Goal: Transaction & Acquisition: Purchase product/service

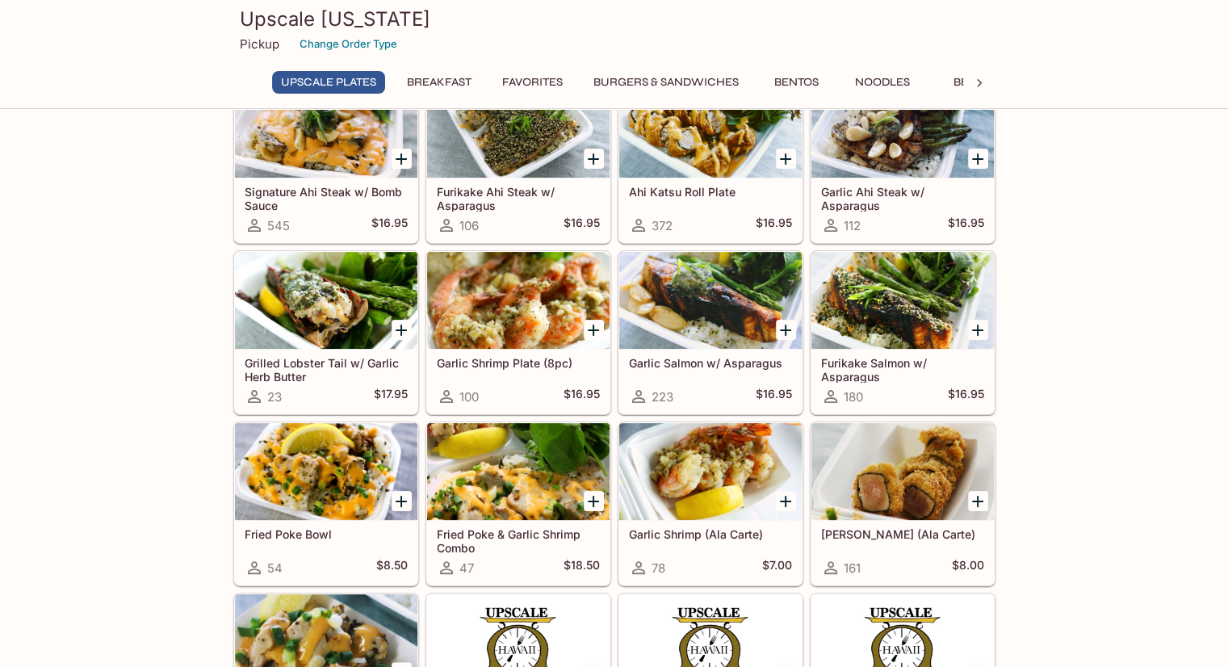
scroll to position [195, 0]
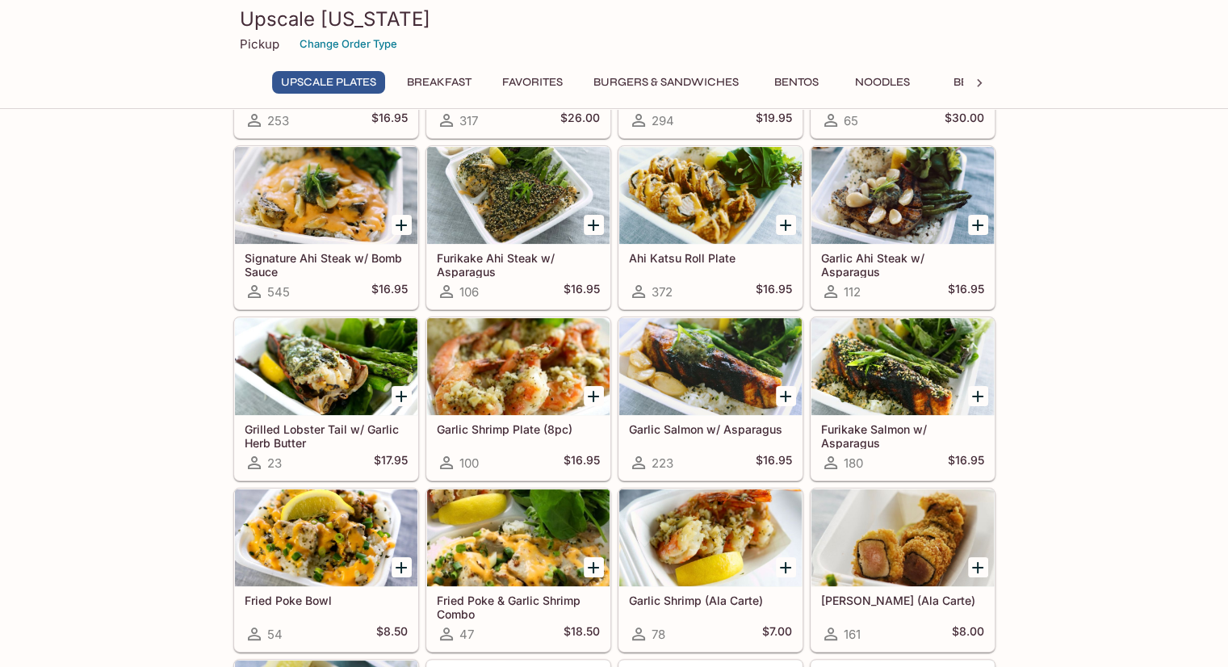
click at [303, 256] on h5 "Signature Ahi Steak w/ Bomb Sauce" at bounding box center [326, 264] width 163 height 27
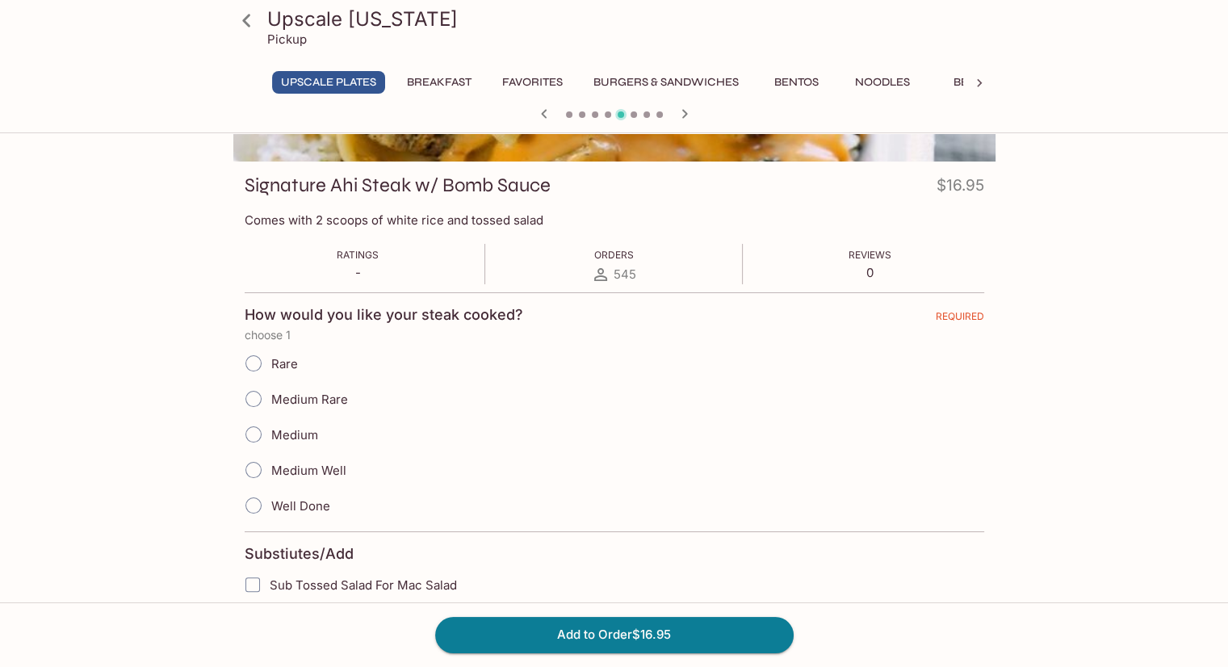
scroll to position [207, 0]
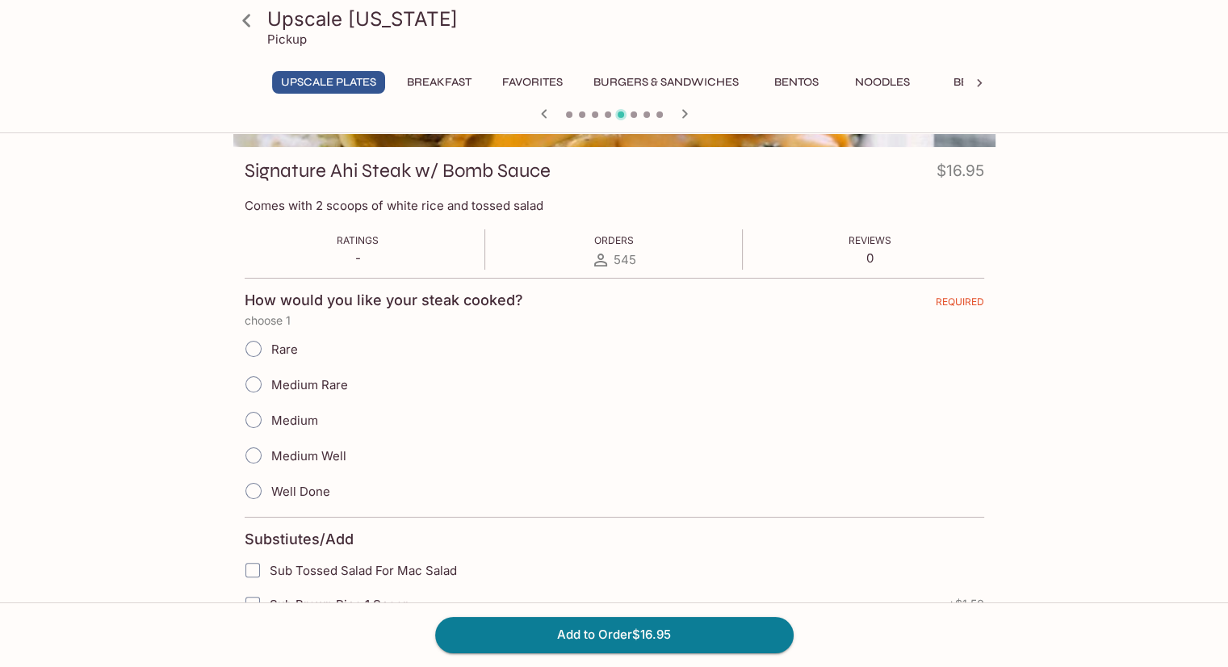
click at [252, 483] on input "Well Done" at bounding box center [254, 491] width 34 height 34
radio input "true"
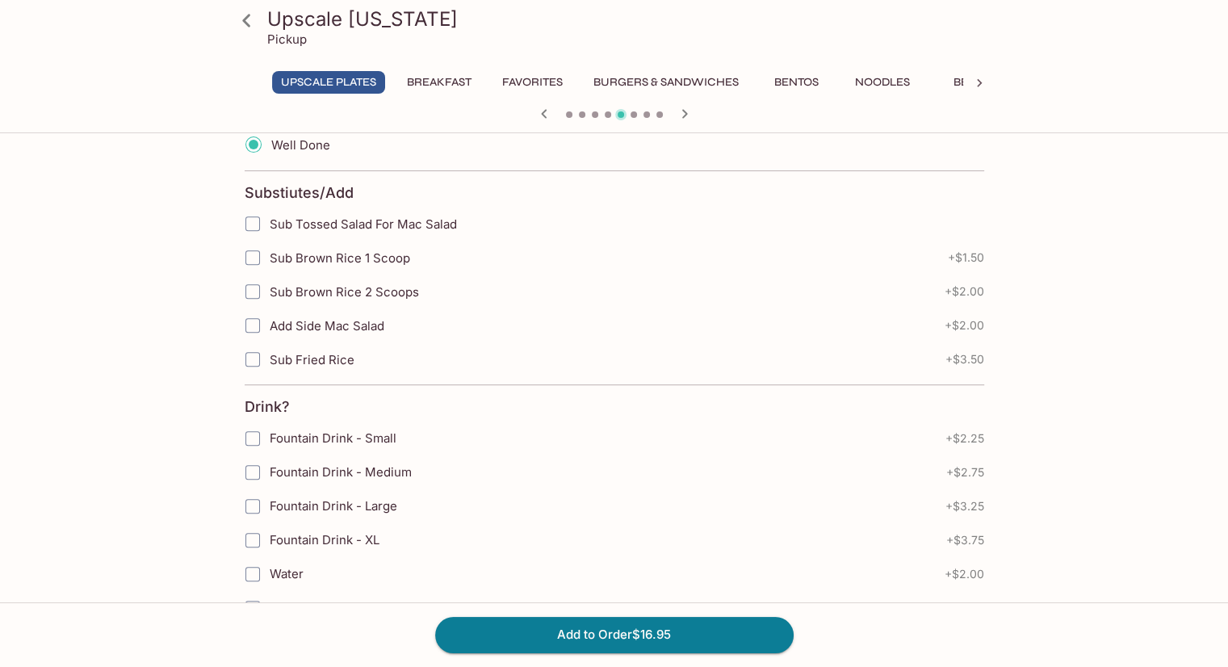
scroll to position [552, 0]
click at [253, 292] on input "Sub Brown Rice 2 Scoops" at bounding box center [253, 292] width 32 height 32
checkbox input "false"
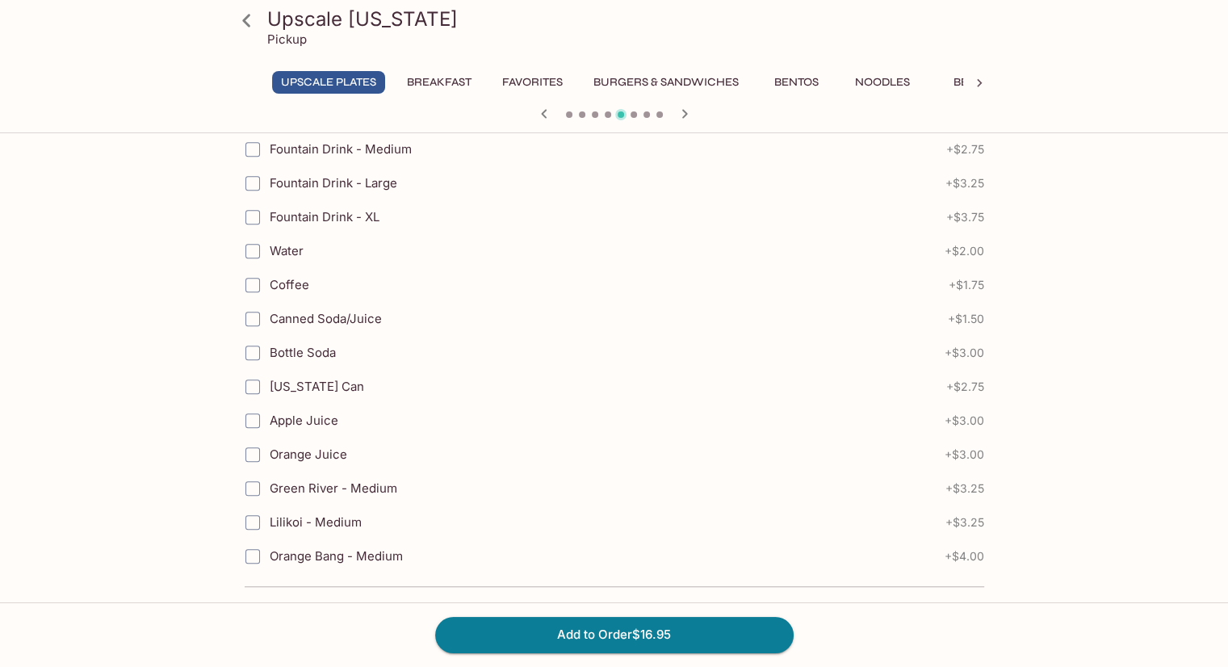
scroll to position [877, 0]
click at [452, 90] on button "Breakfast" at bounding box center [439, 82] width 82 height 23
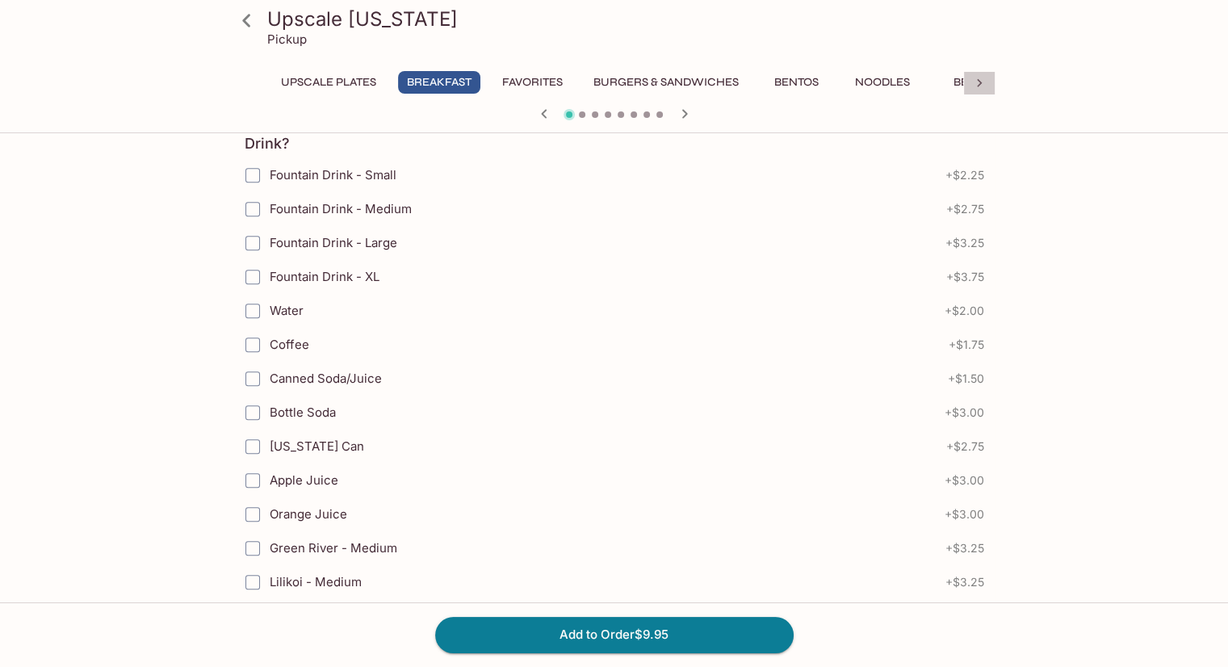
click at [975, 82] on icon at bounding box center [979, 83] width 16 height 16
click at [323, 83] on button "Bentos" at bounding box center [327, 82] width 73 height 23
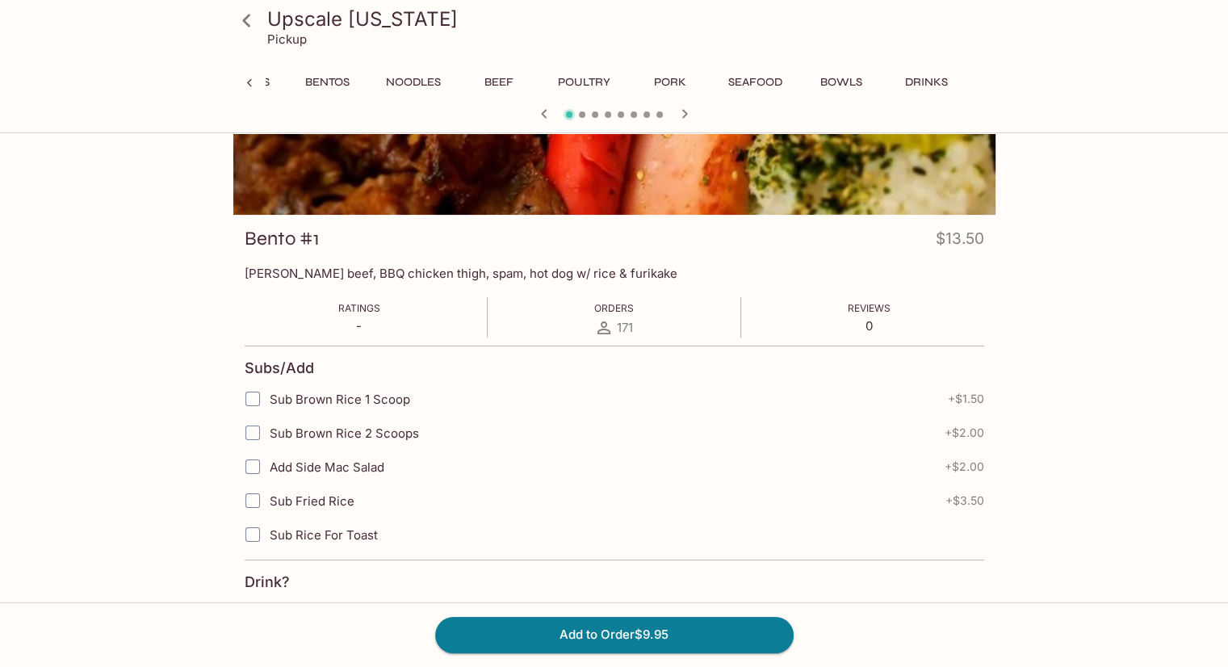
scroll to position [827, 0]
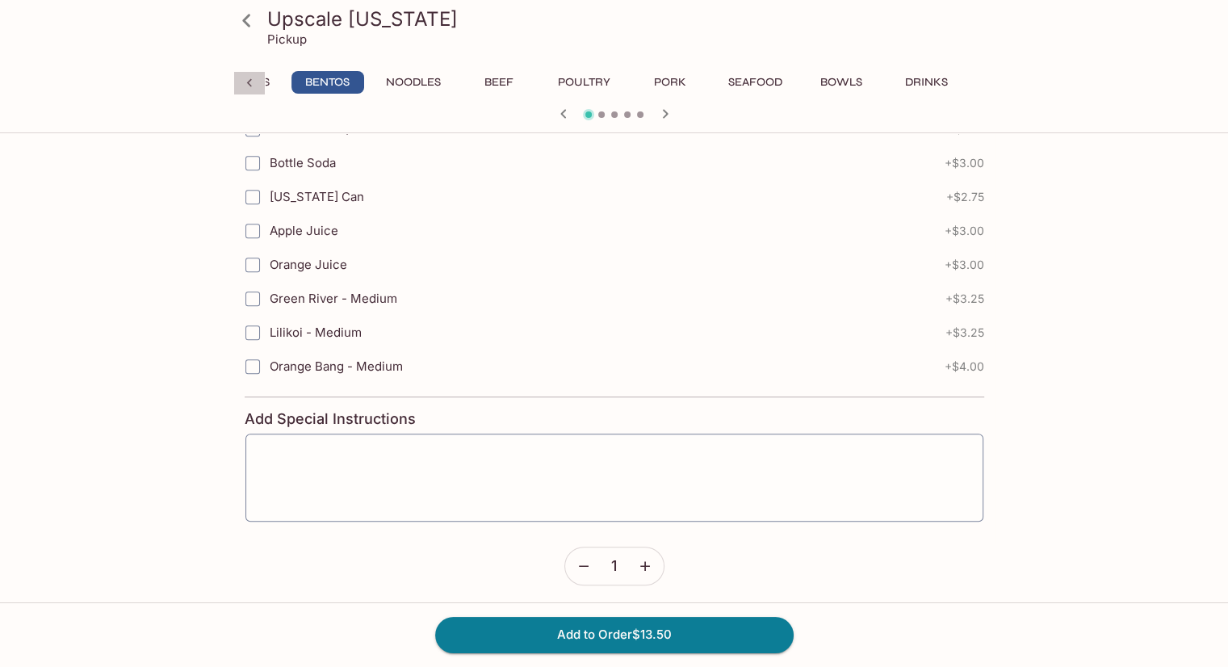
click at [249, 83] on icon at bounding box center [248, 83] width 5 height 8
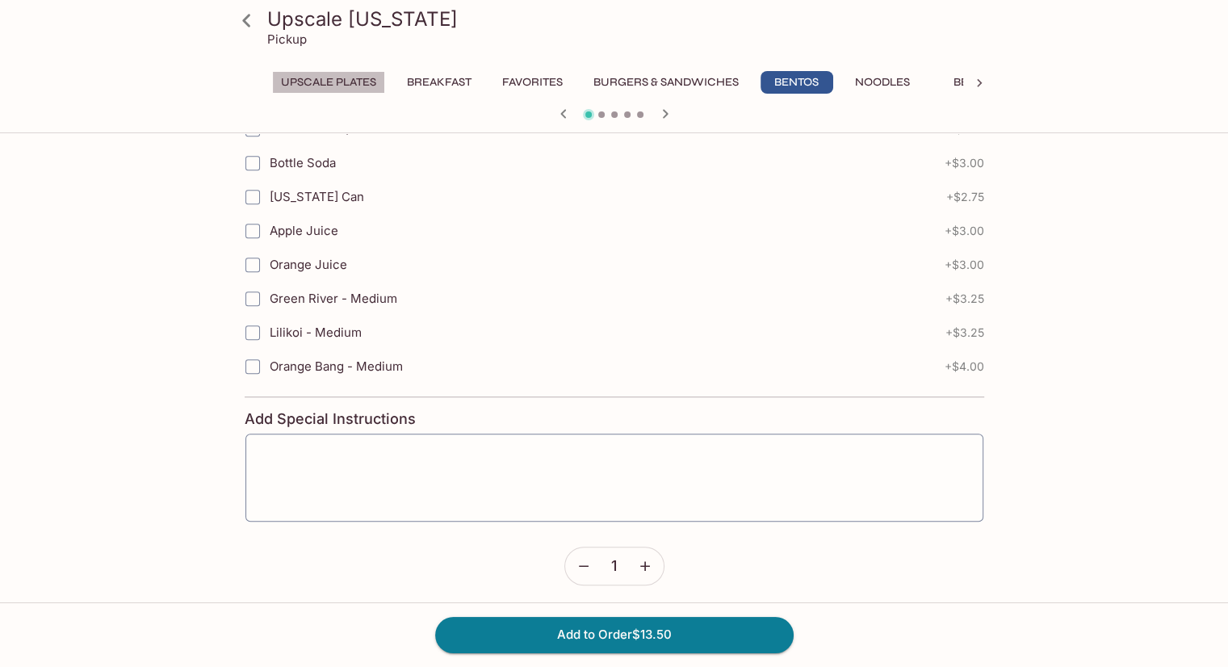
click at [340, 88] on button "UPSCALE Plates" at bounding box center [328, 82] width 113 height 23
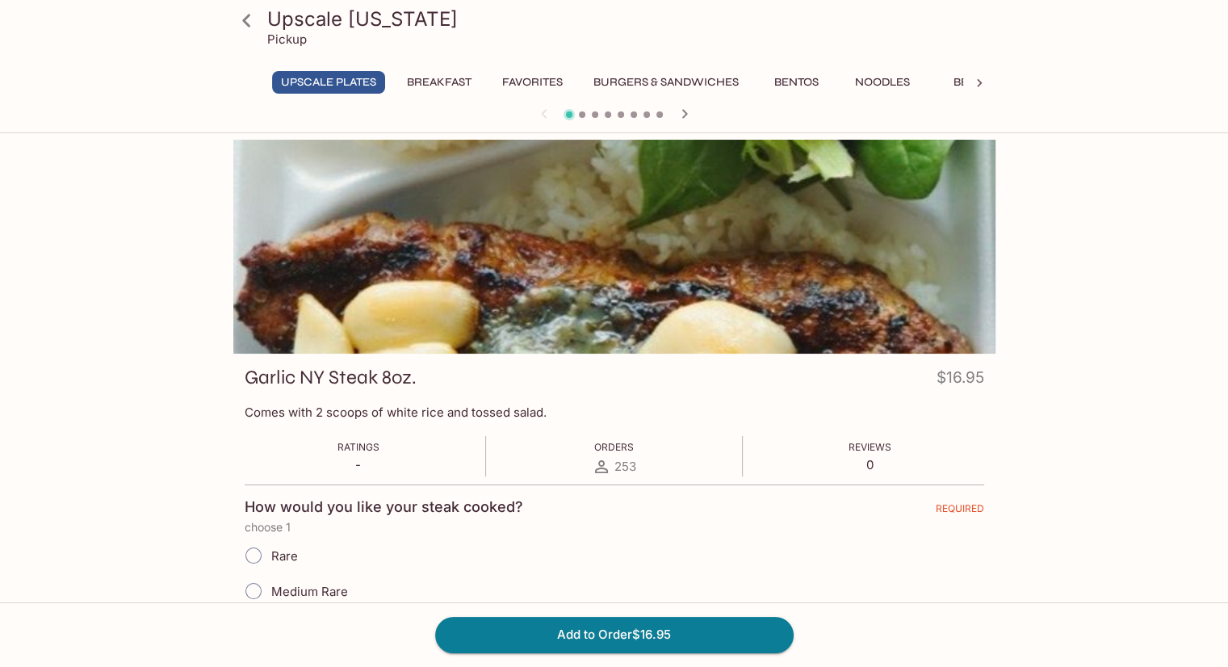
click at [313, 82] on button "UPSCALE Plates" at bounding box center [328, 82] width 113 height 23
click at [252, 23] on icon at bounding box center [246, 20] width 28 height 28
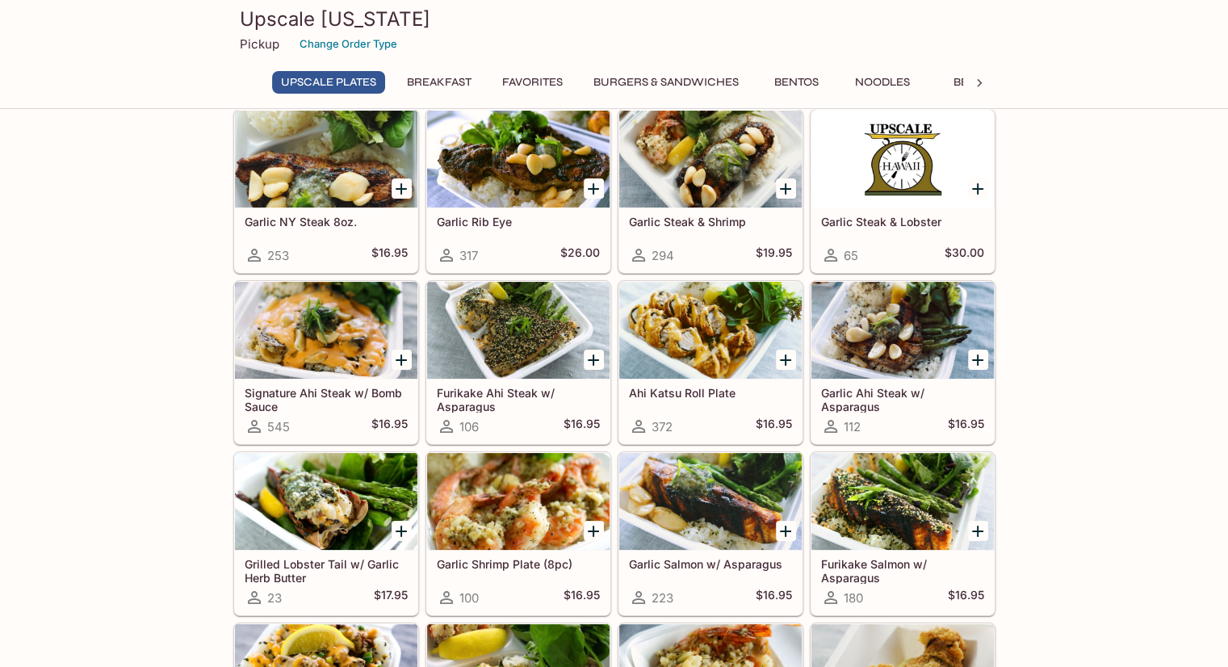
scroll to position [61, 0]
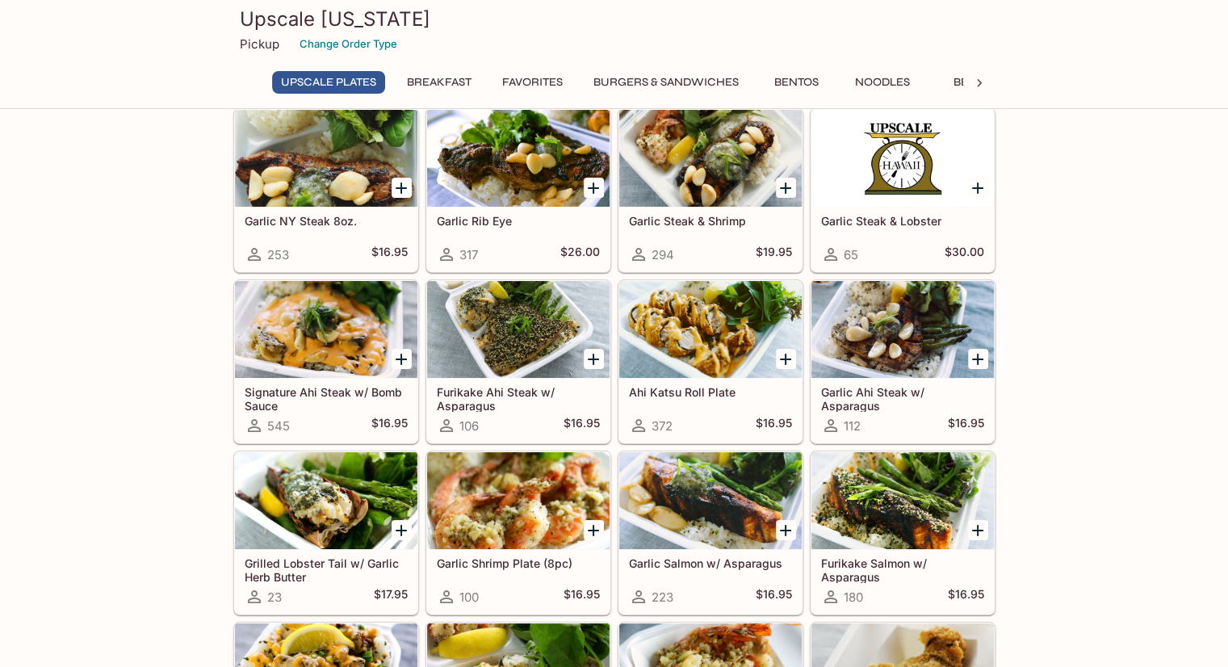
click at [331, 337] on div at bounding box center [326, 329] width 182 height 97
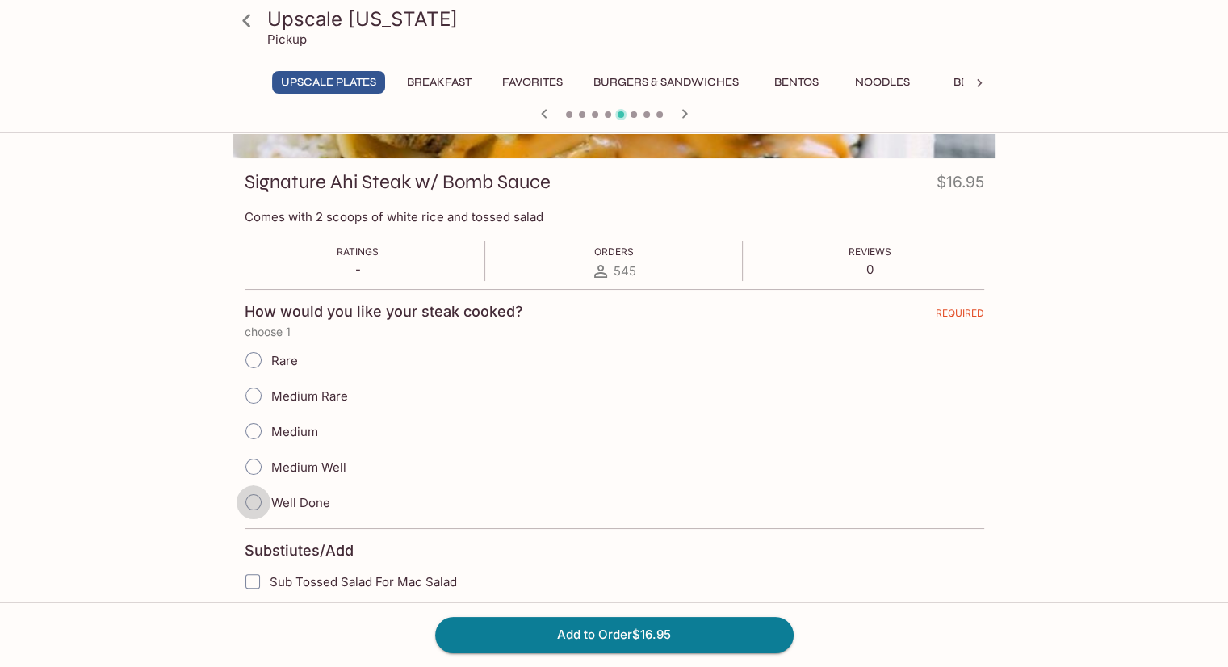
click at [262, 501] on input "Well Done" at bounding box center [254, 502] width 34 height 34
radio input "true"
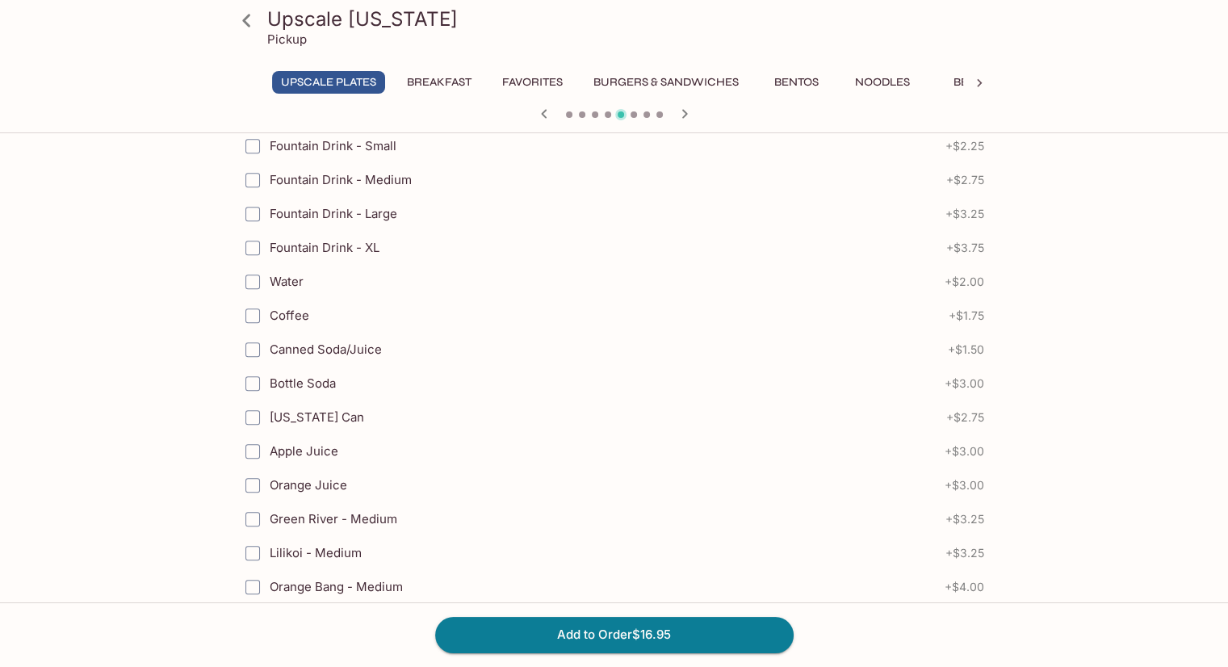
scroll to position [856, 0]
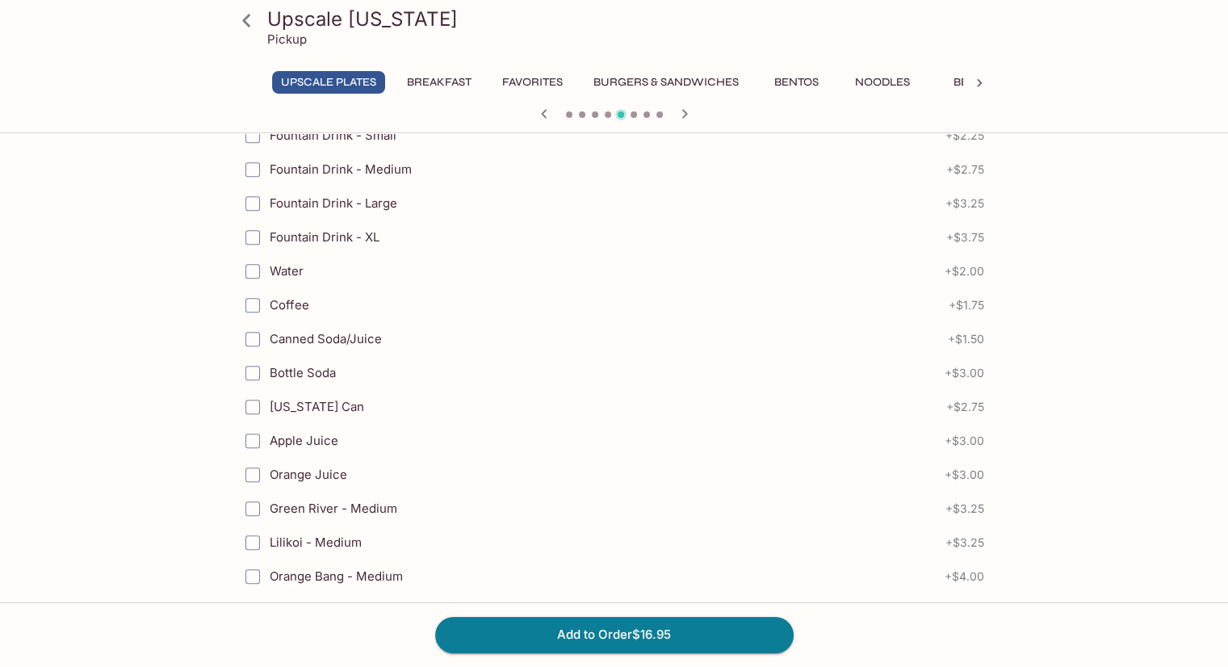
click at [253, 401] on input "[US_STATE] Can" at bounding box center [253, 407] width 32 height 32
checkbox input "true"
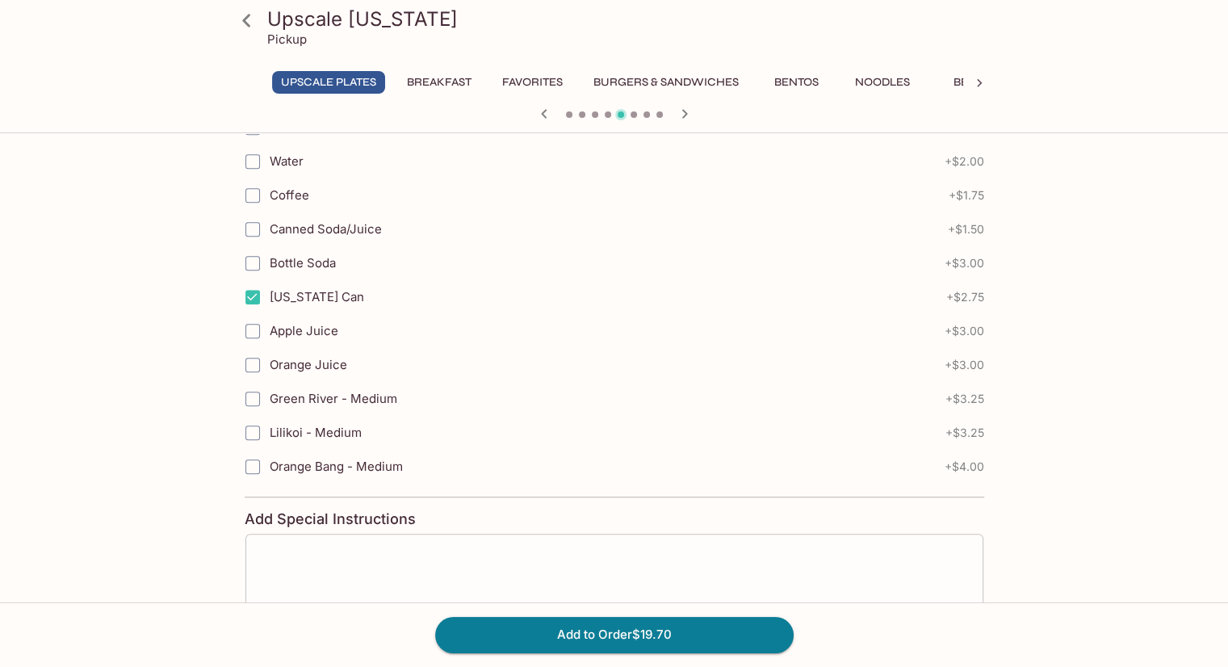
scroll to position [969, 0]
click at [549, 634] on button "Add to Order $19.70" at bounding box center [614, 635] width 358 height 36
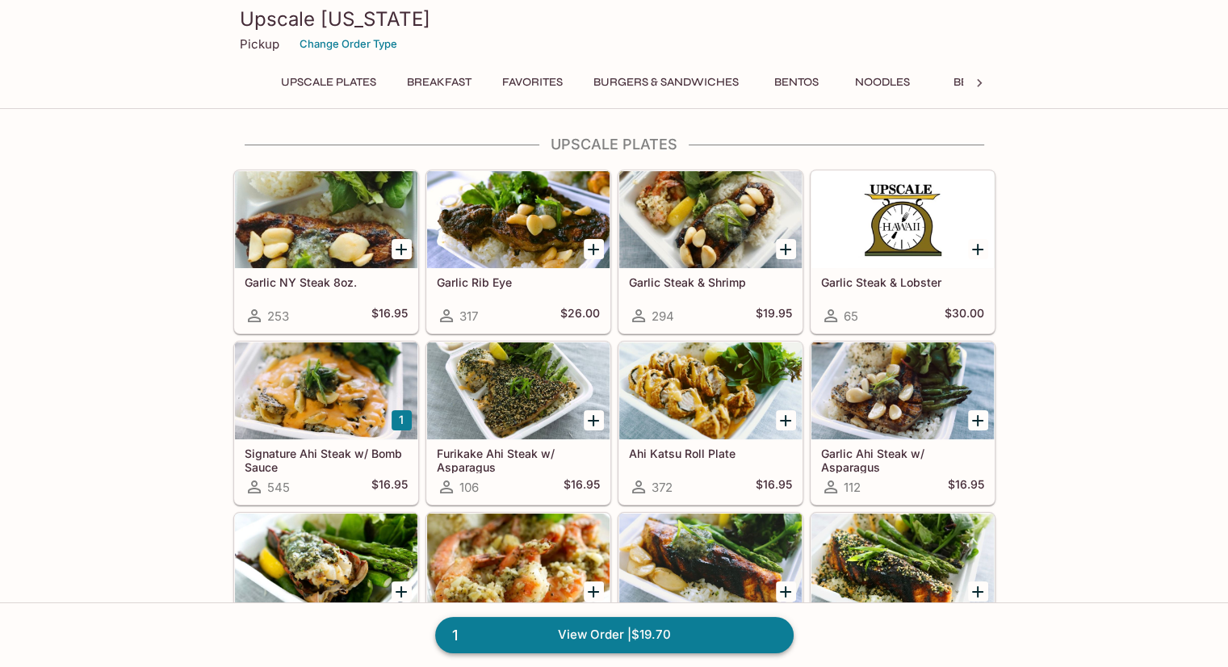
click at [681, 634] on link "1 View Order | $19.70" at bounding box center [614, 635] width 358 height 36
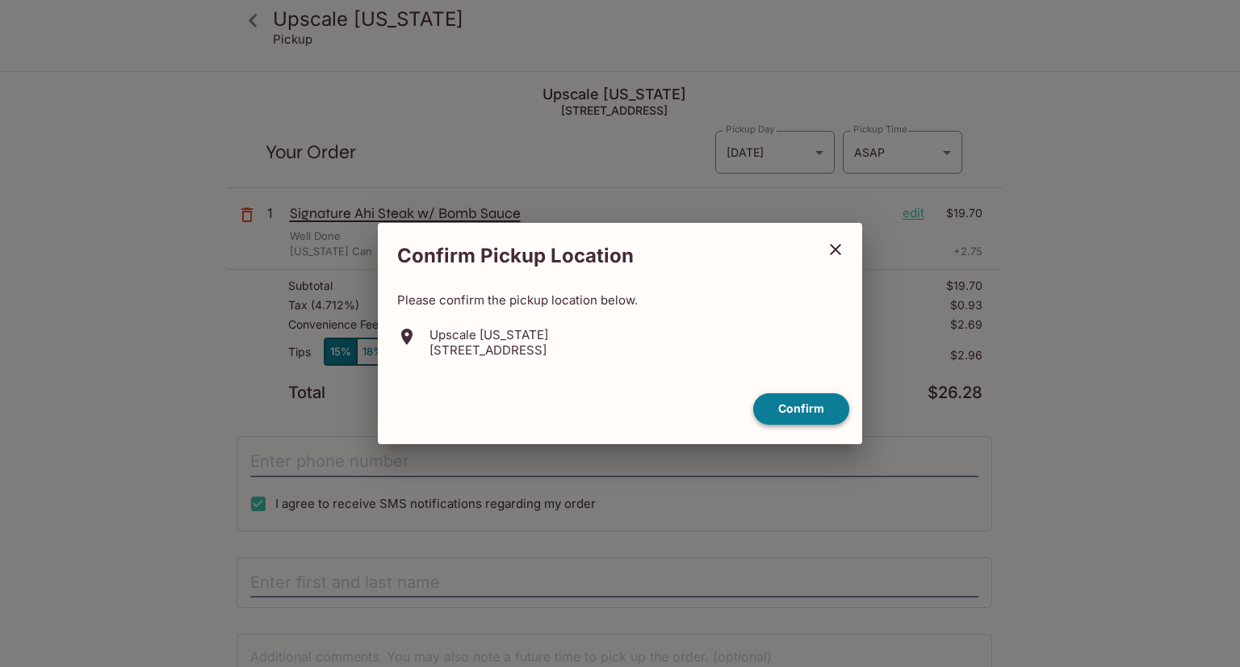
click at [801, 411] on button "Confirm" at bounding box center [801, 408] width 96 height 31
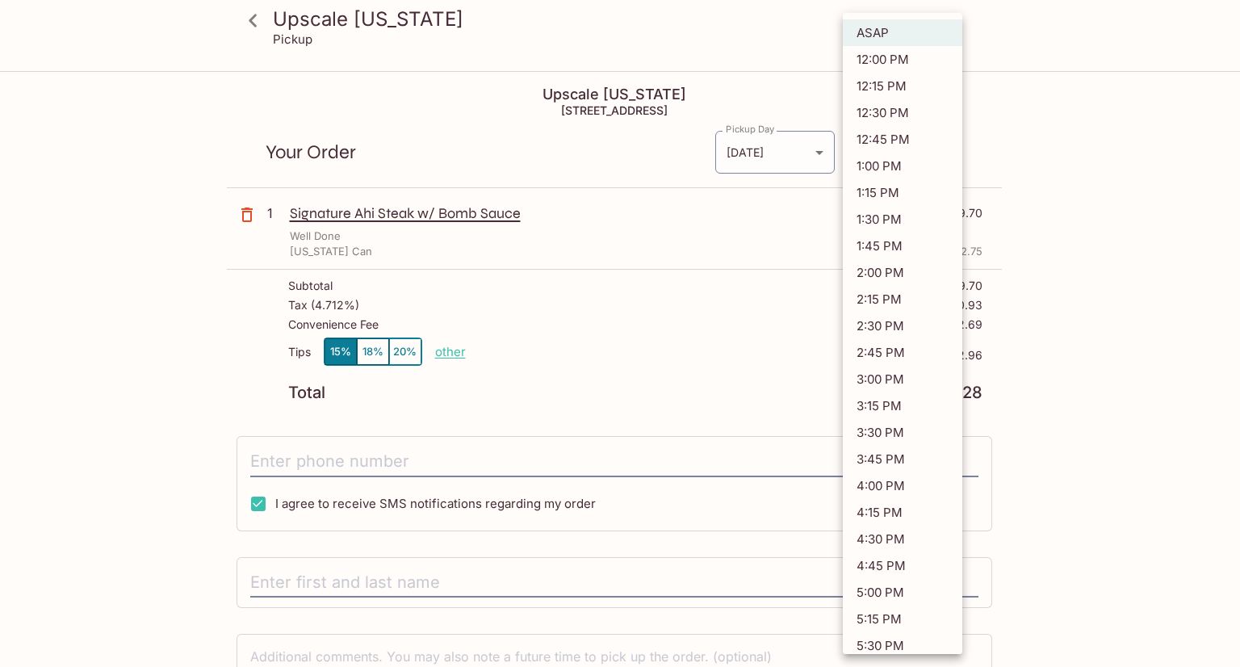
click at [932, 152] on body "Upscale [US_STATE] Pickup Upscale [US_STATE] [STREET_ADDRESS] Your Order Pickup…" at bounding box center [620, 406] width 1240 height 667
click at [904, 85] on li "12:15 PM" at bounding box center [902, 86] width 119 height 27
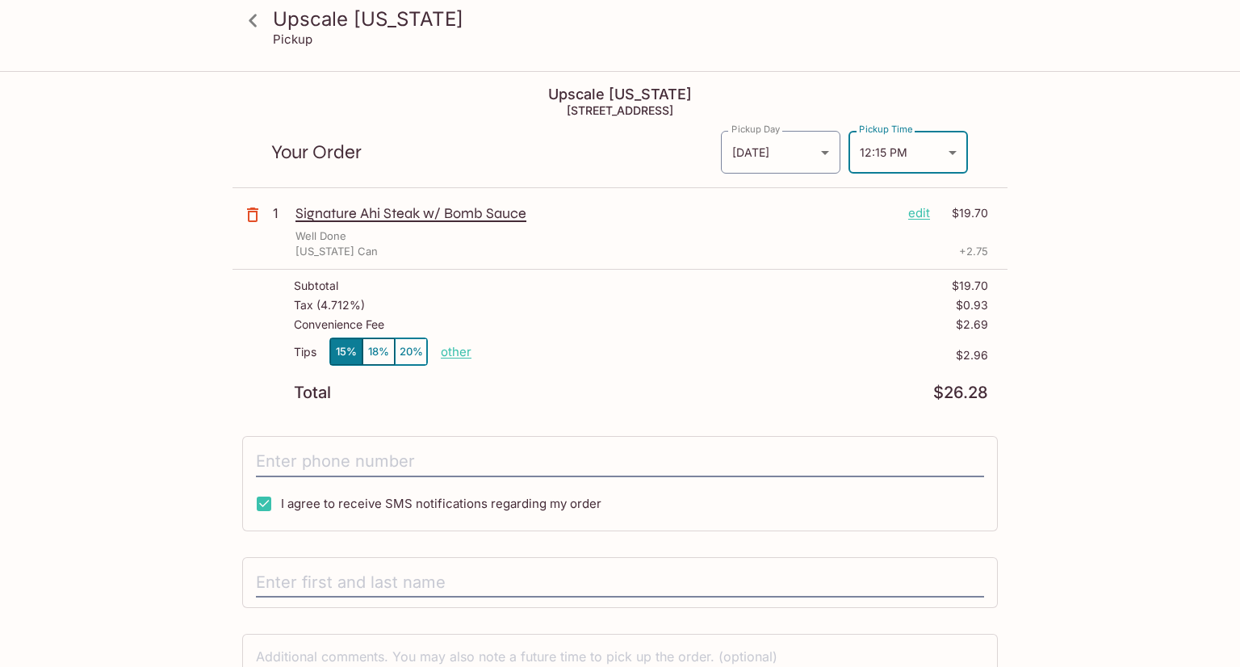
click at [887, 164] on body "Upscale [US_STATE] Pickup Upscale [US_STATE] [STREET_ADDRESS] Your Order Pickup…" at bounding box center [620, 406] width 1240 height 667
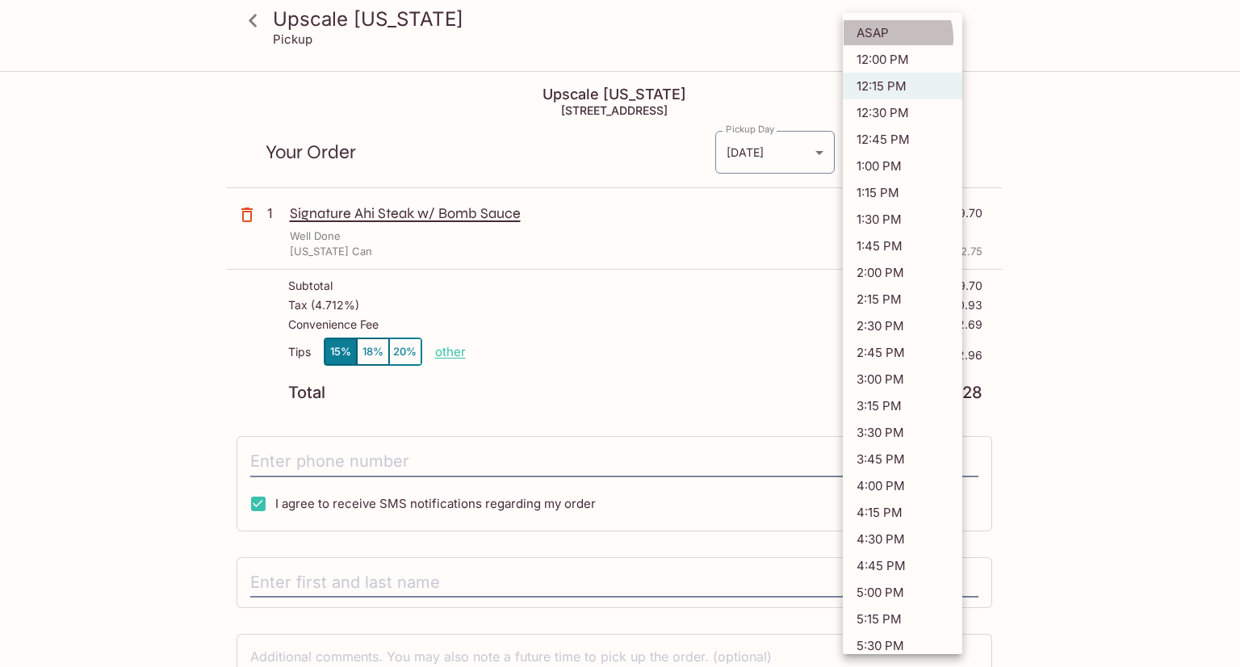
click at [893, 38] on li "ASAP" at bounding box center [902, 32] width 119 height 27
type input "ASAP"
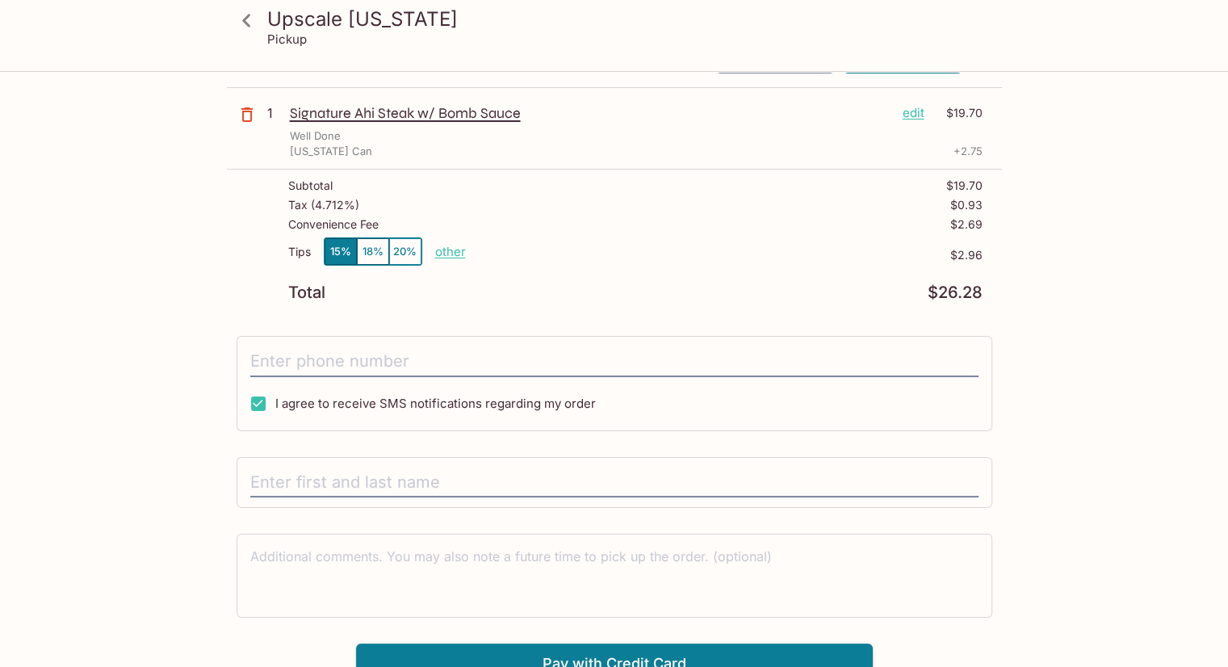
scroll to position [114, 0]
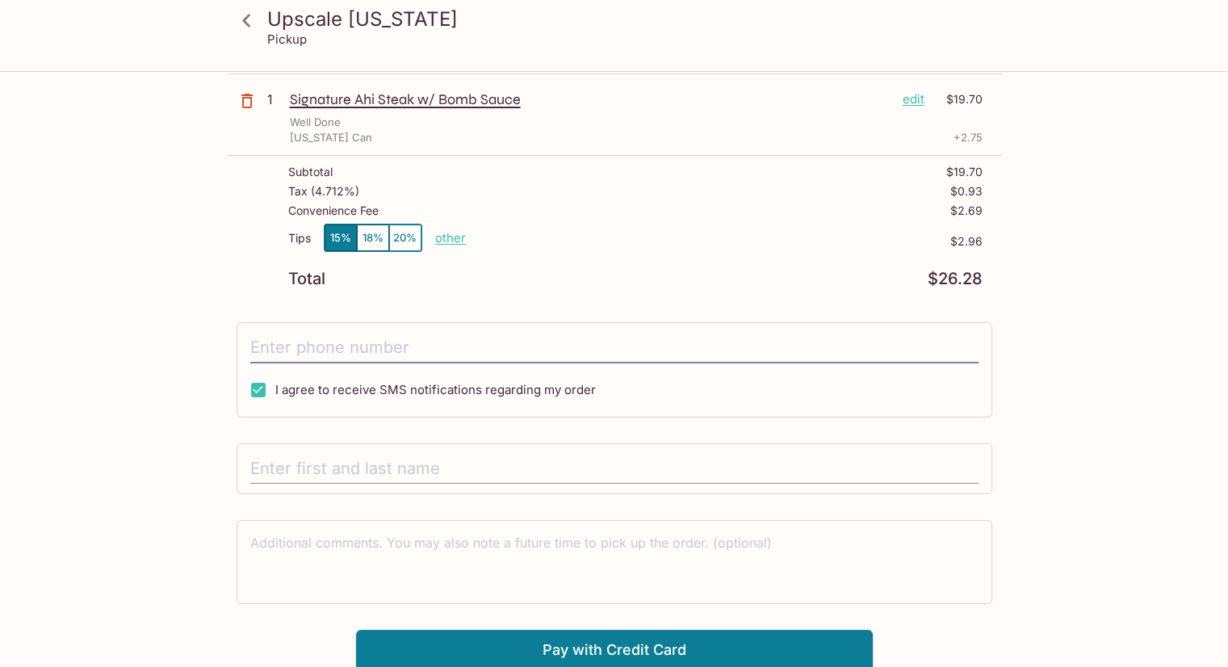
click at [530, 465] on input "text" at bounding box center [614, 469] width 728 height 31
type input "Ace Tufu"
click at [520, 542] on textarea at bounding box center [614, 562] width 728 height 56
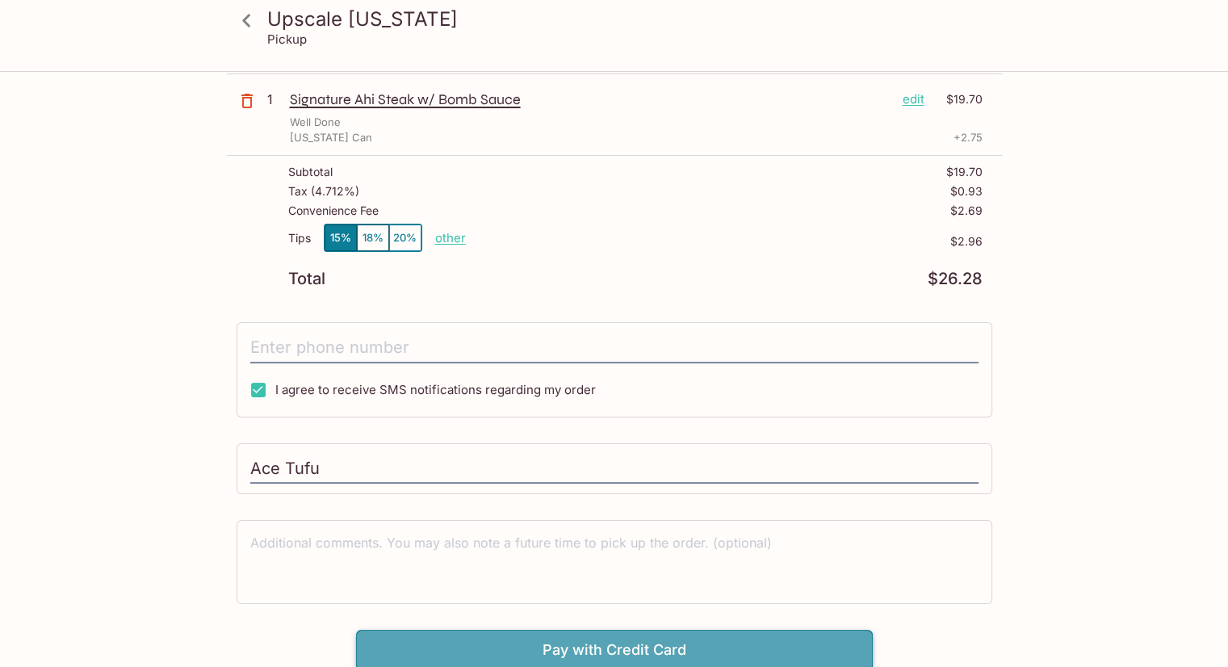
click at [639, 637] on button "Pay with Credit Card" at bounding box center [614, 650] width 517 height 40
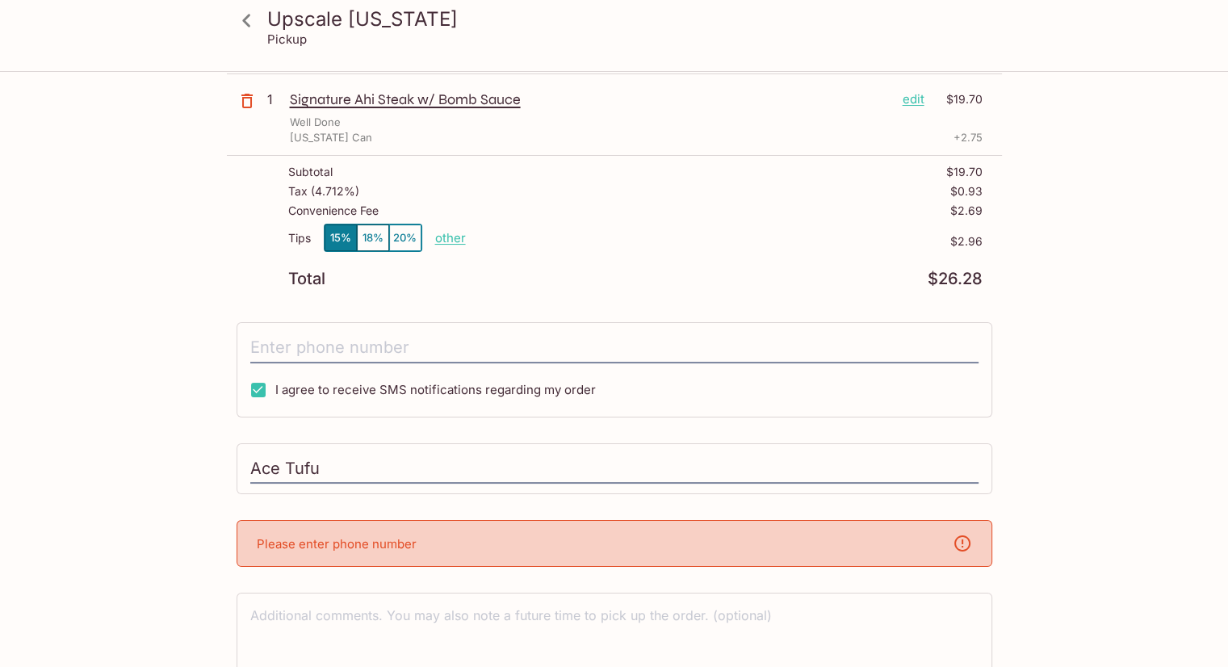
scroll to position [186, 0]
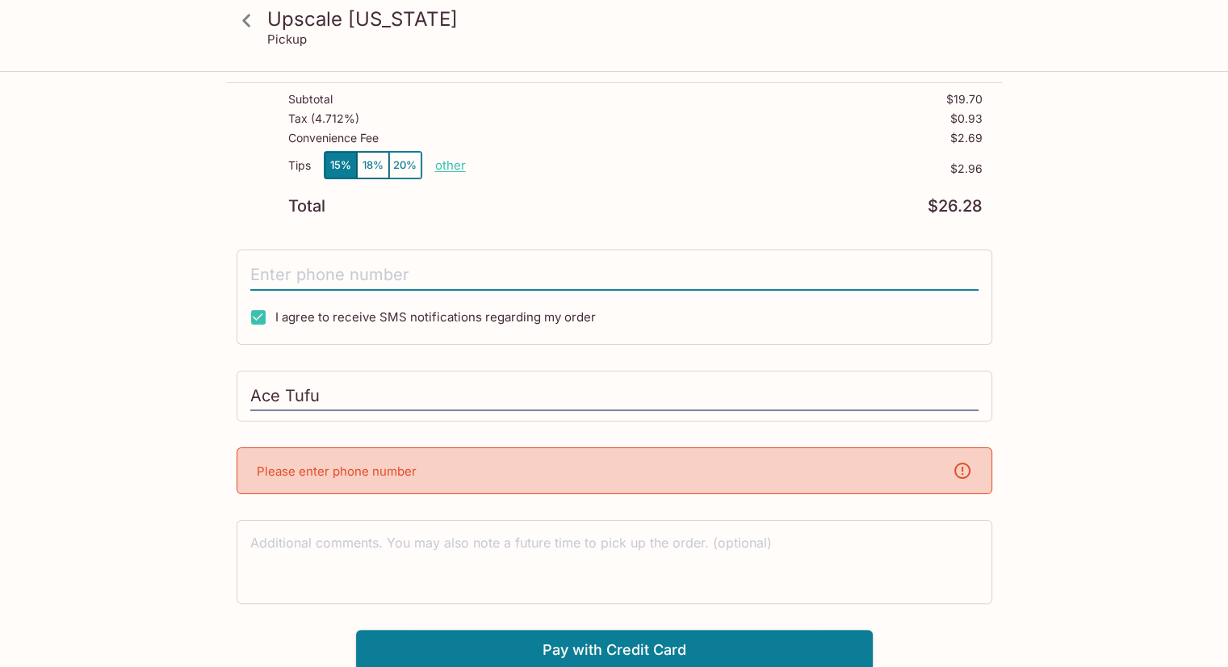
click at [354, 276] on input "tel" at bounding box center [614, 275] width 728 height 31
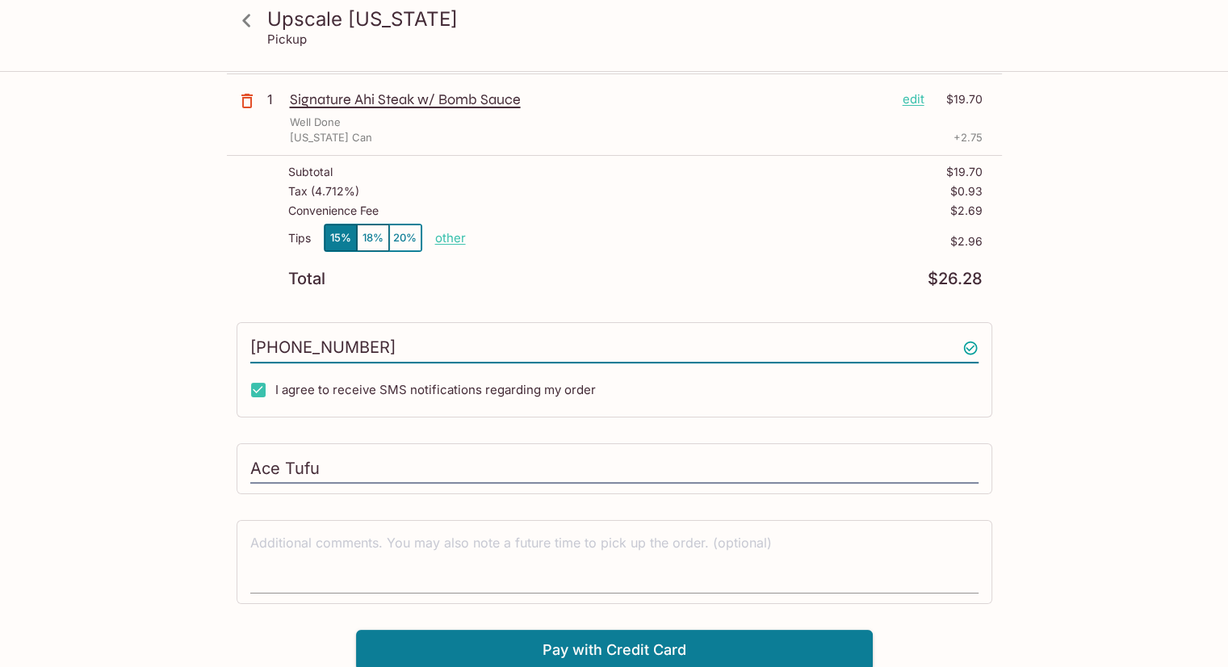
type input "[PHONE_NUMBER]"
click at [321, 555] on textarea at bounding box center [614, 562] width 728 height 56
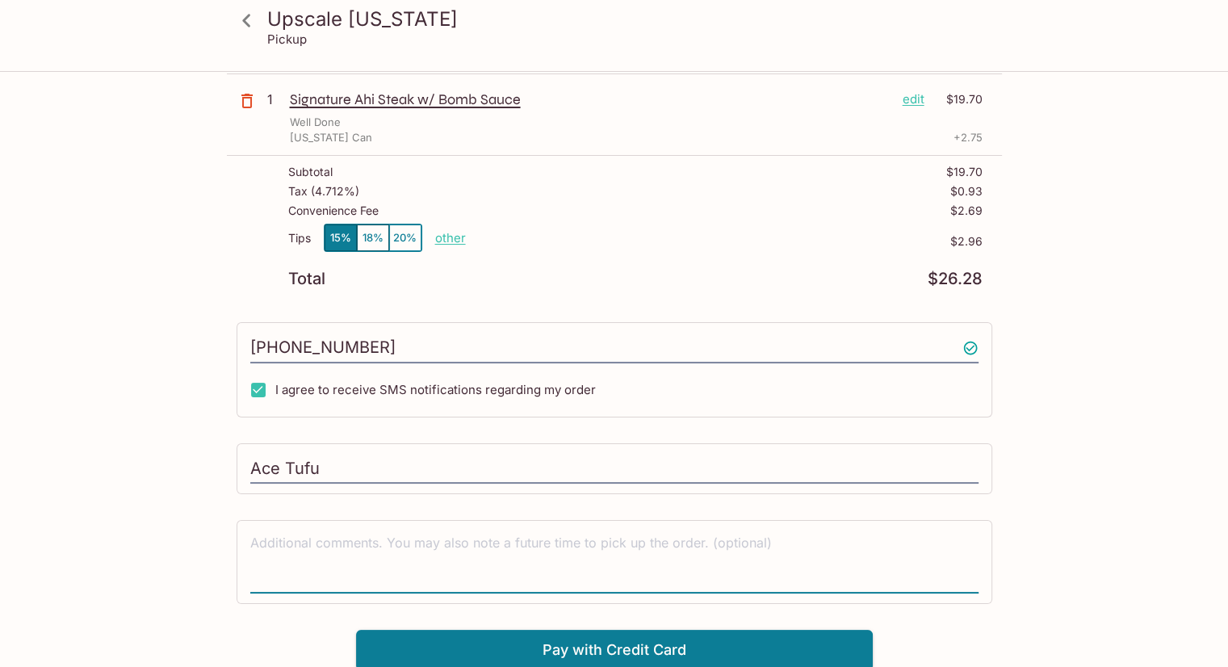
click at [321, 555] on textarea at bounding box center [614, 562] width 728 height 56
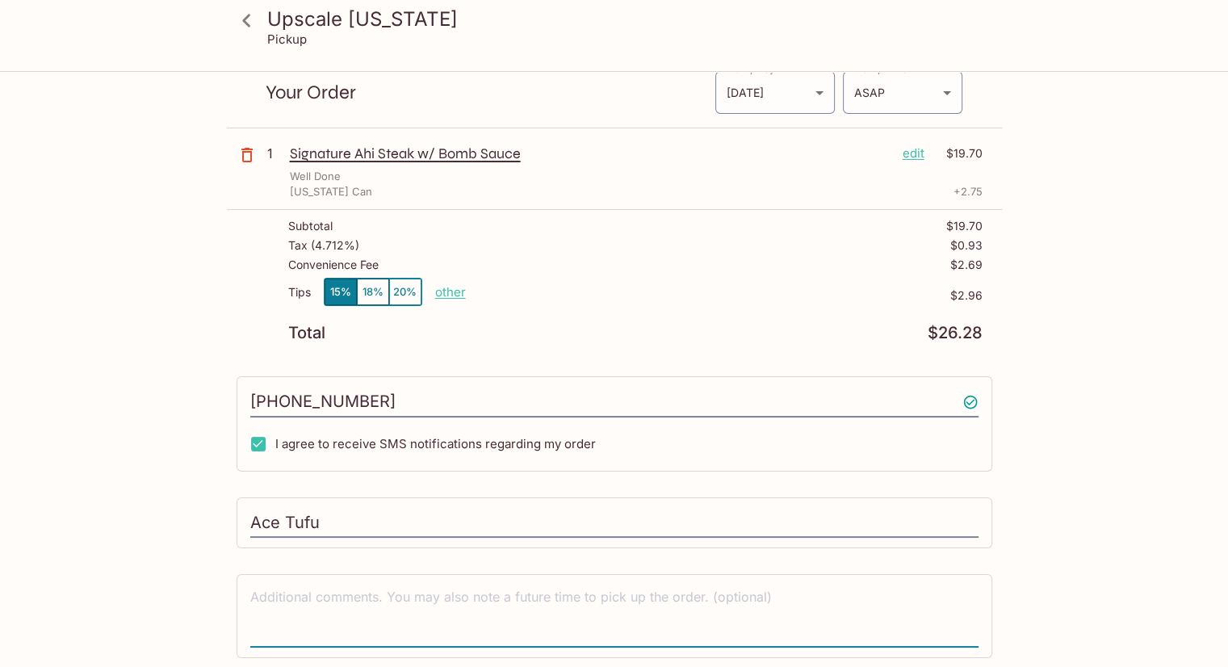
scroll to position [61, 0]
click at [436, 289] on p "other" at bounding box center [450, 290] width 31 height 15
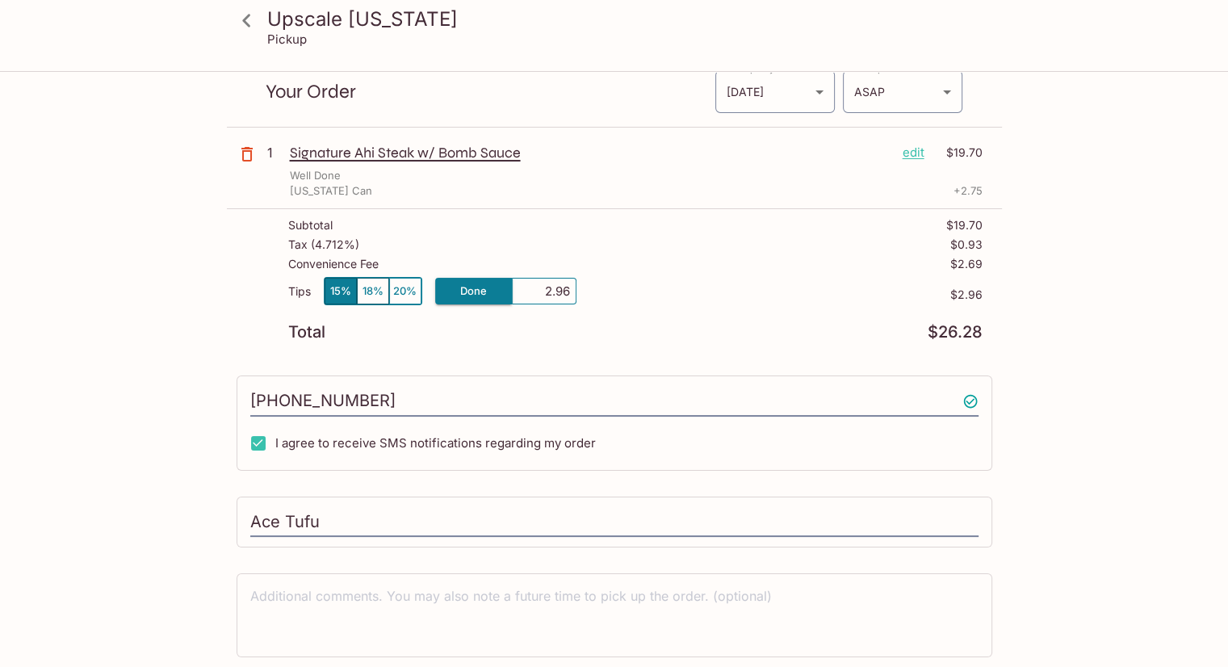
drag, startPoint x: 540, startPoint y: 290, endPoint x: 655, endPoint y: 306, distance: 115.8
click at [655, 306] on div "Tips 15% 18% 20% Done 2.96 $2.96" at bounding box center [635, 301] width 694 height 48
type input "1.00"
click at [728, 316] on div "Tips 15% 18% 20% Done 1.00 $2.96" at bounding box center [635, 301] width 694 height 48
click at [446, 295] on p "other" at bounding box center [450, 290] width 31 height 15
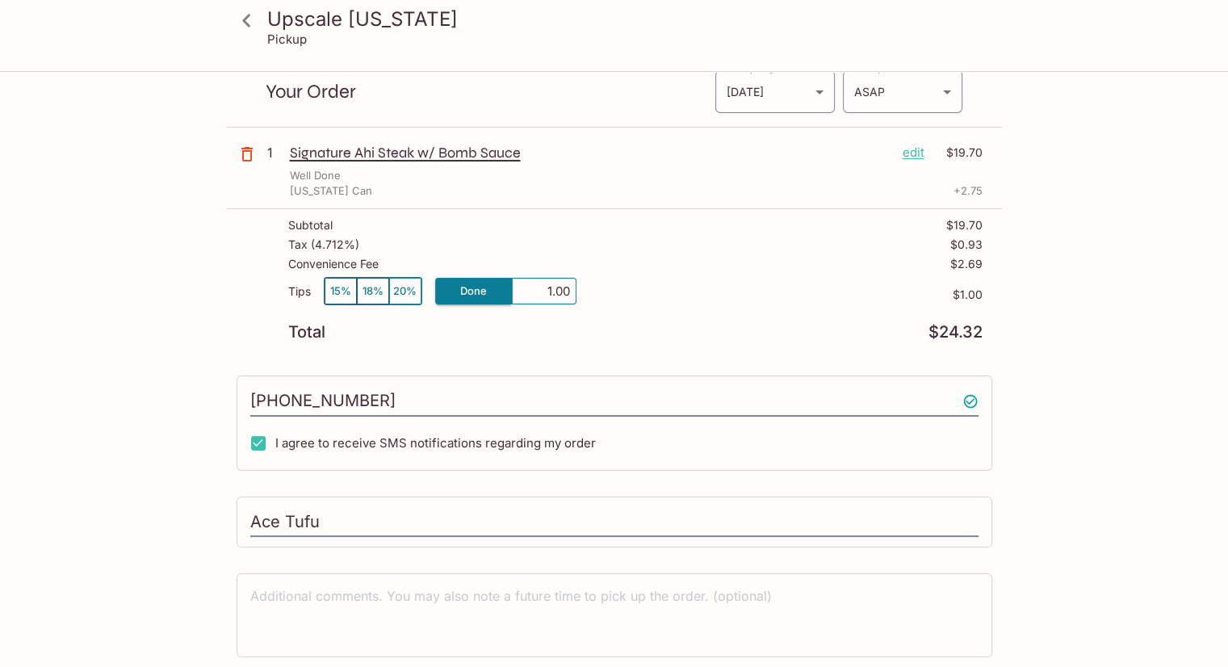
click at [526, 287] on input "1.00" at bounding box center [544, 292] width 52 height 18
drag, startPoint x: 526, startPoint y: 287, endPoint x: 704, endPoint y: 298, distance: 177.9
click at [704, 298] on div "Tips 15% 18% 20% Done 1.00 $1.00" at bounding box center [635, 301] width 694 height 48
type input "0.00"
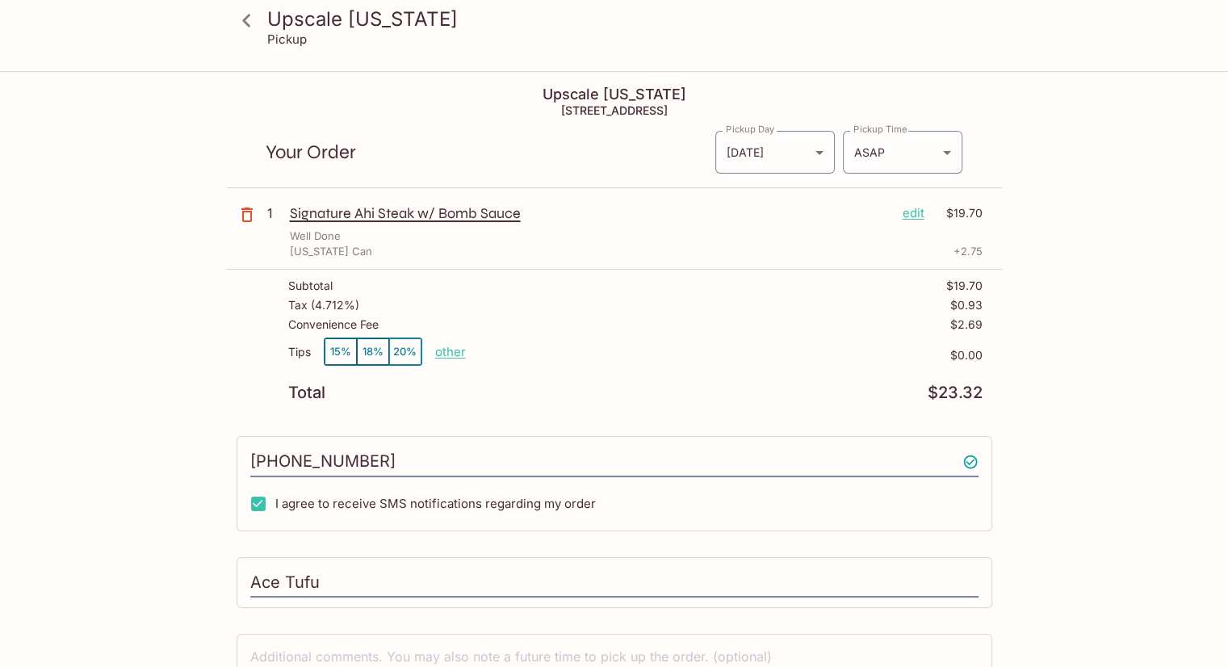
scroll to position [114, 0]
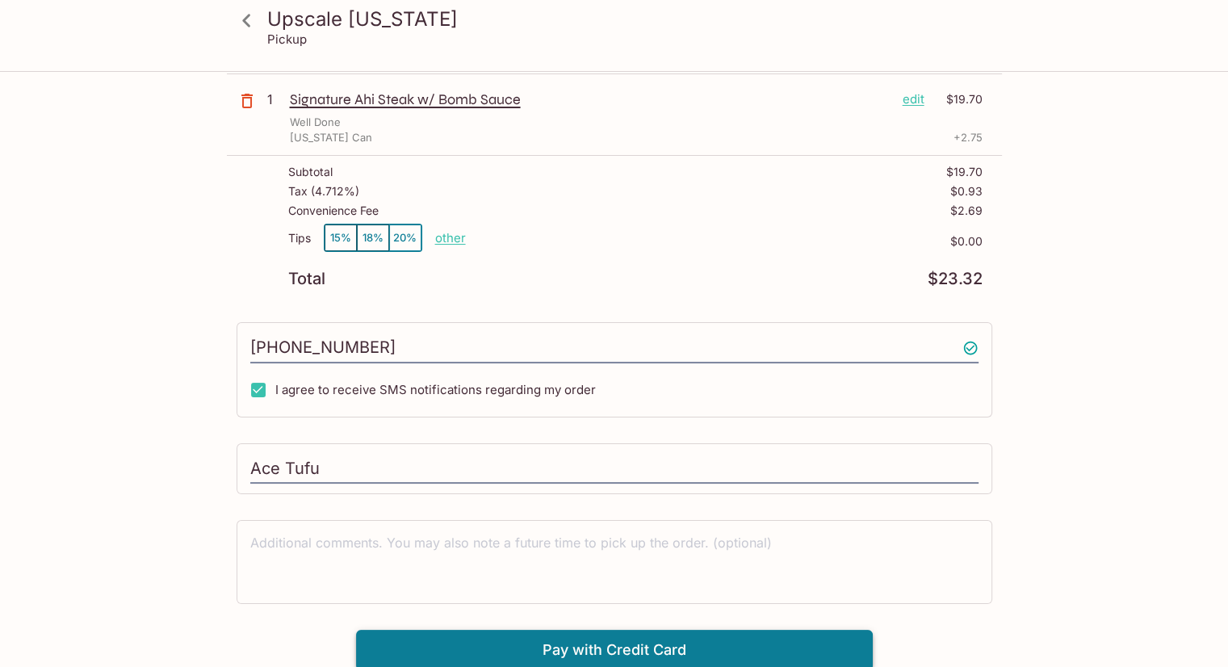
click at [605, 634] on button "Pay with Credit Card" at bounding box center [614, 650] width 517 height 40
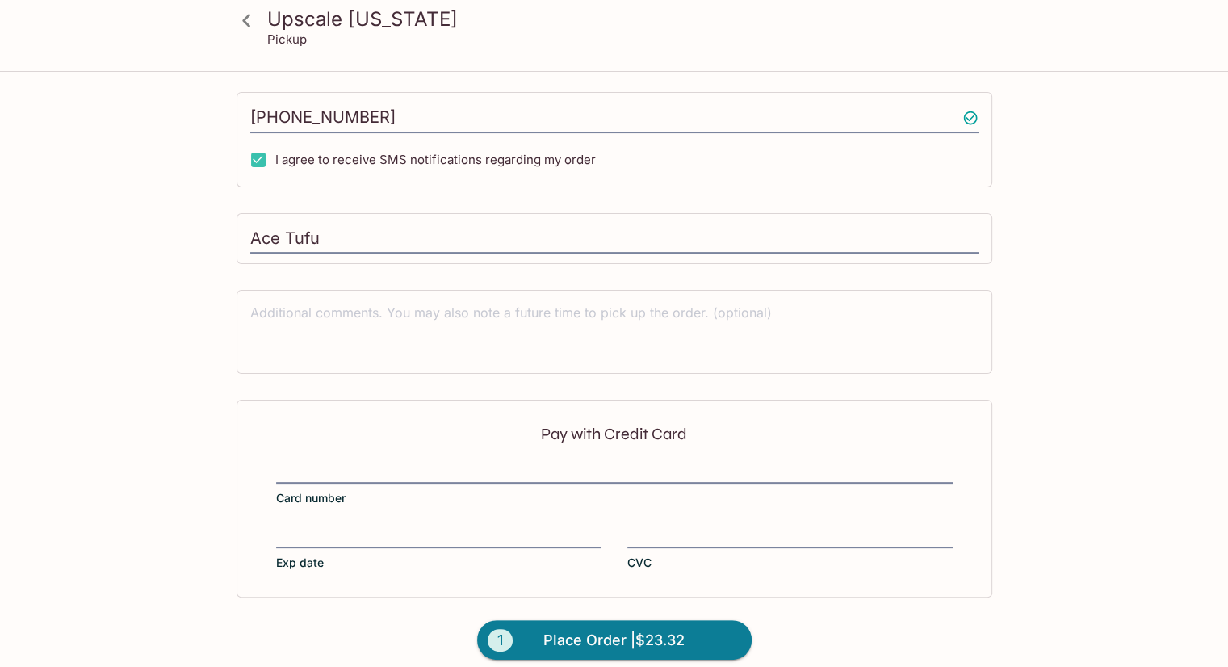
scroll to position [355, 0]
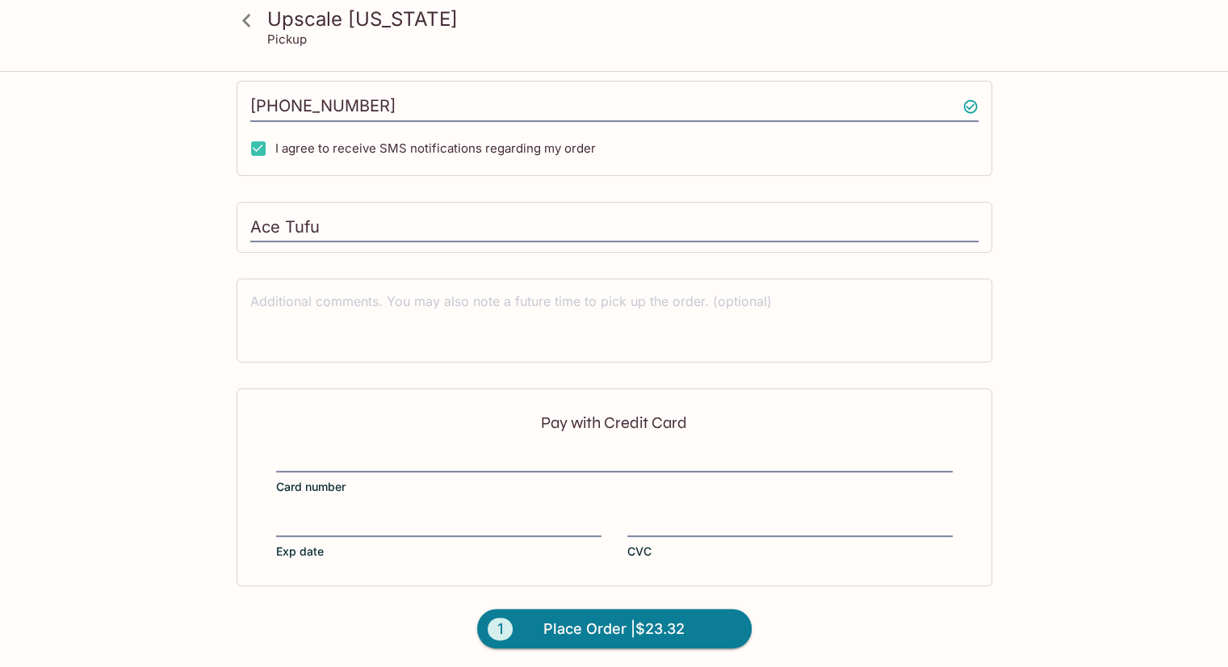
click at [365, 443] on div "Pay with Credit Card Card number Exp date CVC" at bounding box center [615, 486] width 756 height 197
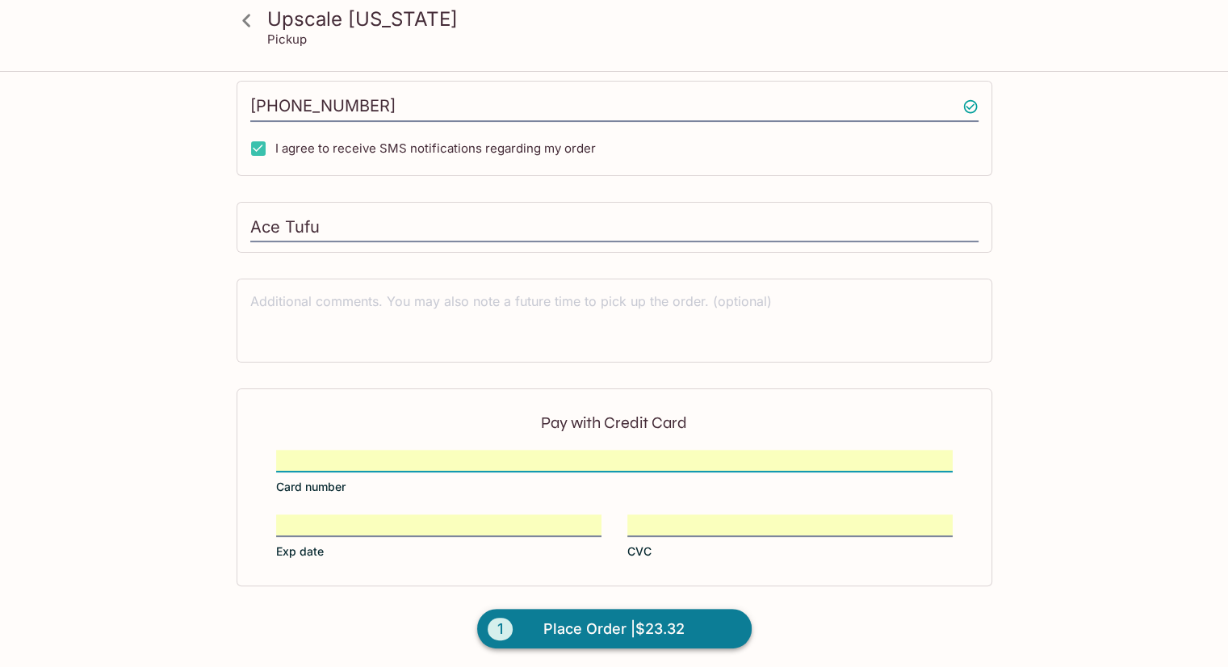
click at [642, 629] on span "Place Order | $23.32" at bounding box center [613, 629] width 141 height 26
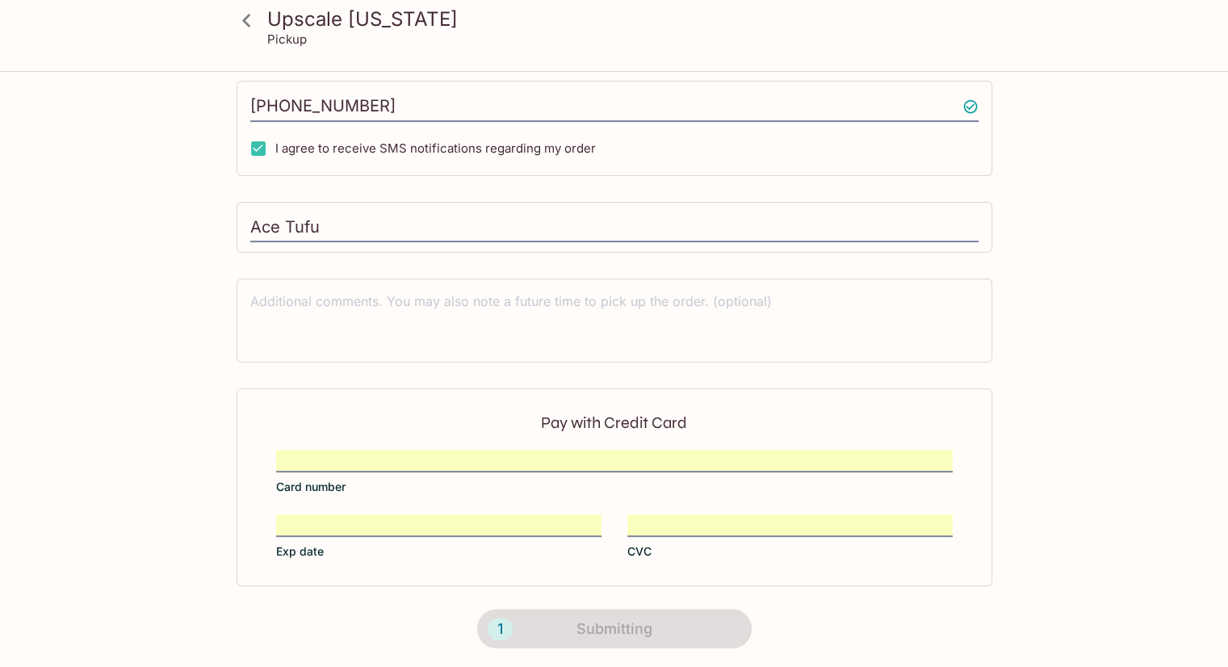
scroll to position [278, 0]
